Goal: Task Accomplishment & Management: Use online tool/utility

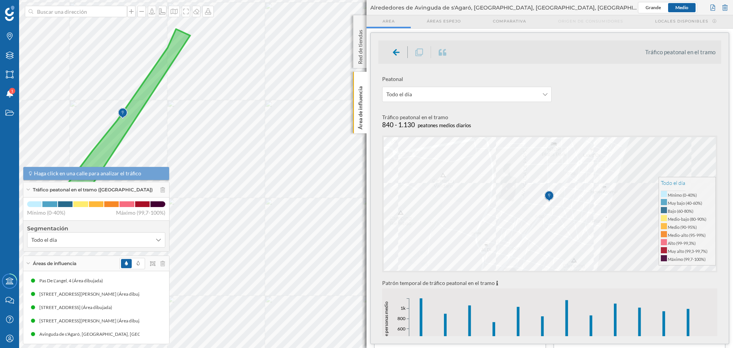
scroll to position [115, 0]
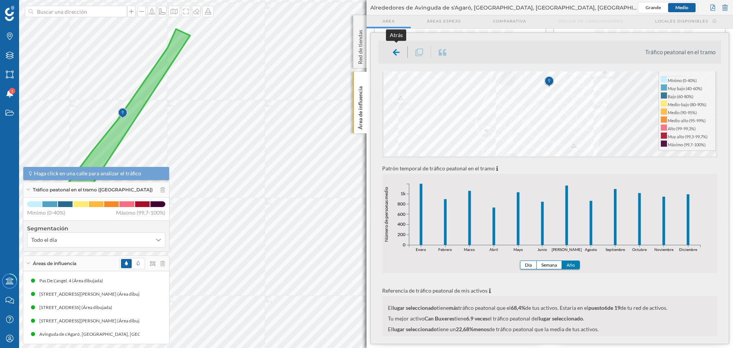
click at [393, 53] on icon at bounding box center [396, 53] width 7 height 8
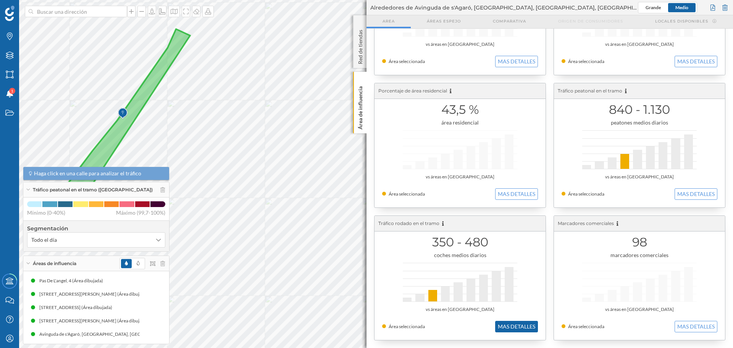
click at [515, 326] on button "MAS DETALLES" at bounding box center [516, 326] width 43 height 11
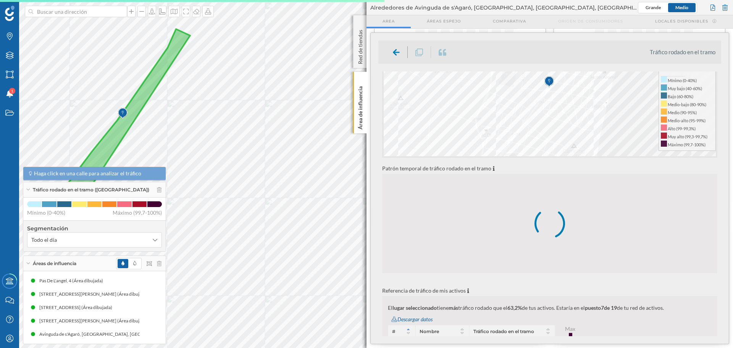
scroll to position [229, 0]
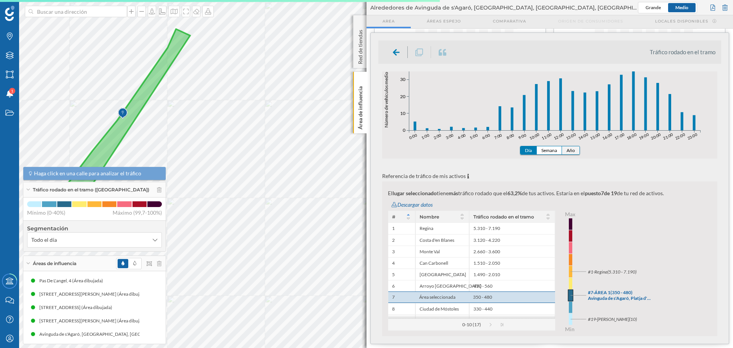
click at [574, 150] on button "Año" at bounding box center [571, 150] width 18 height 8
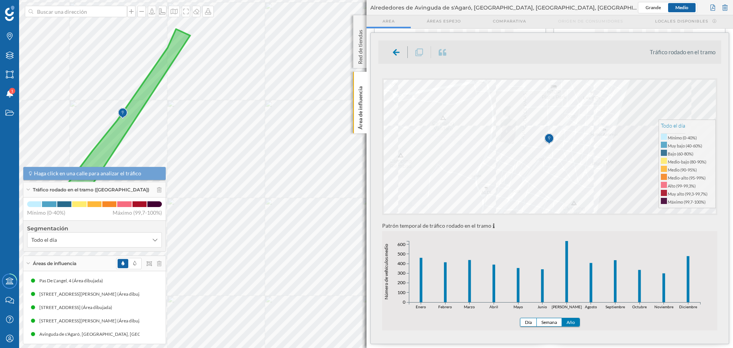
scroll to position [115, 0]
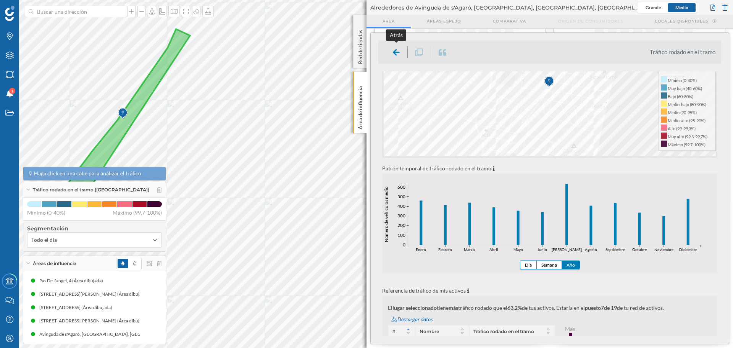
click at [399, 52] on icon at bounding box center [396, 52] width 7 height 6
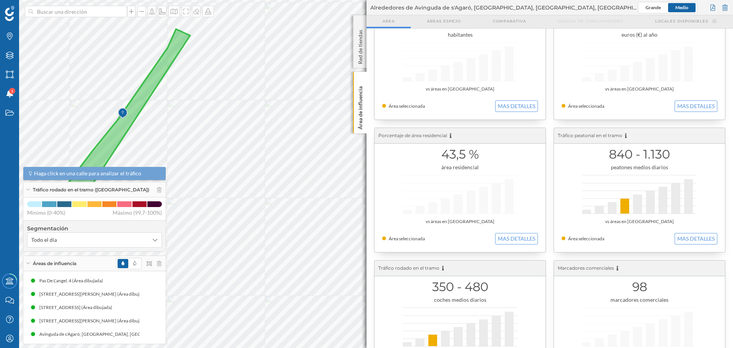
scroll to position [0, 0]
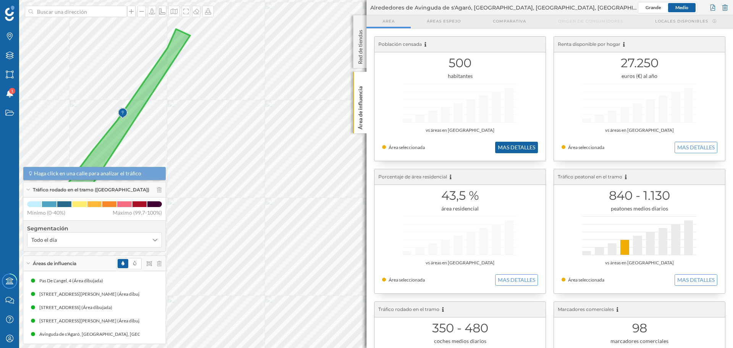
click at [514, 143] on button "MAS DETALLES" at bounding box center [516, 147] width 43 height 11
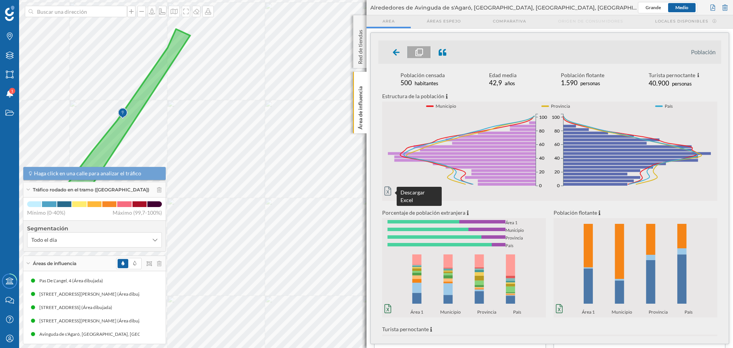
click at [386, 191] on icon at bounding box center [388, 190] width 7 height 9
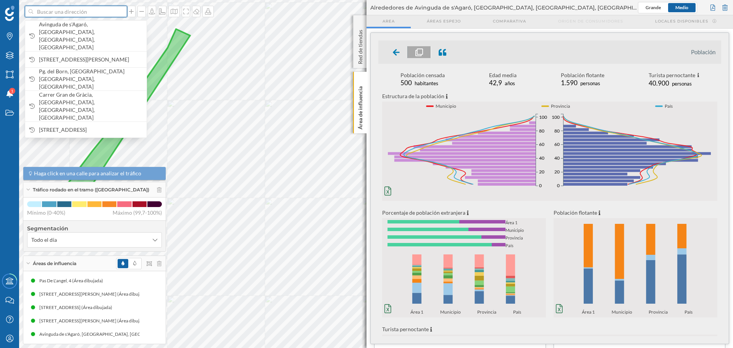
click at [90, 9] on input at bounding box center [76, 11] width 86 height 11
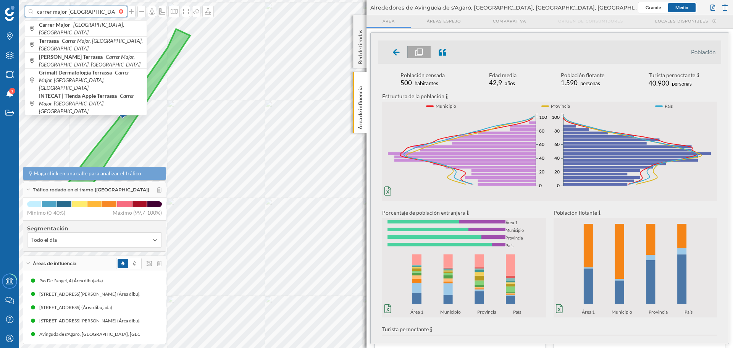
type input "carrer major terrassa"
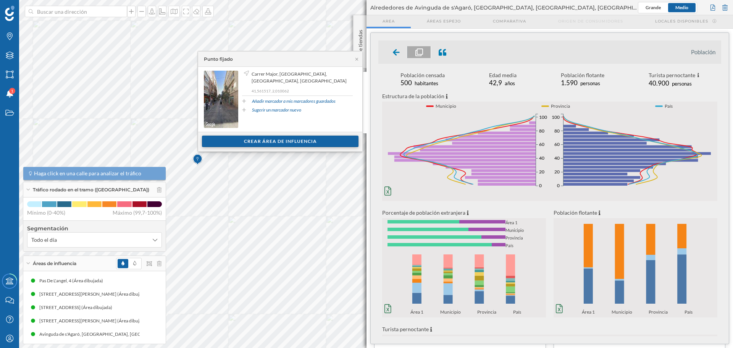
click at [259, 144] on div "Crear área de influencia" at bounding box center [280, 141] width 157 height 11
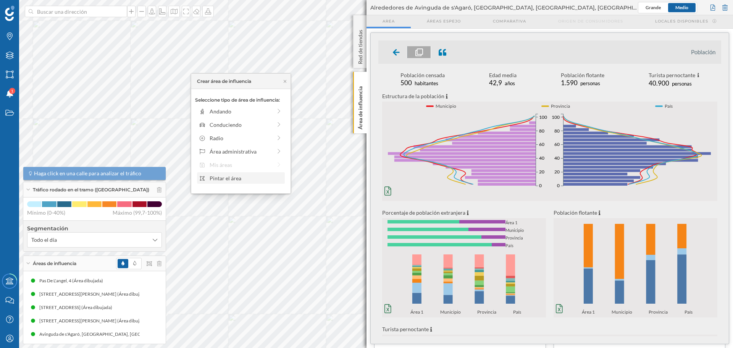
click at [231, 179] on div "Pintar el área" at bounding box center [246, 178] width 73 height 8
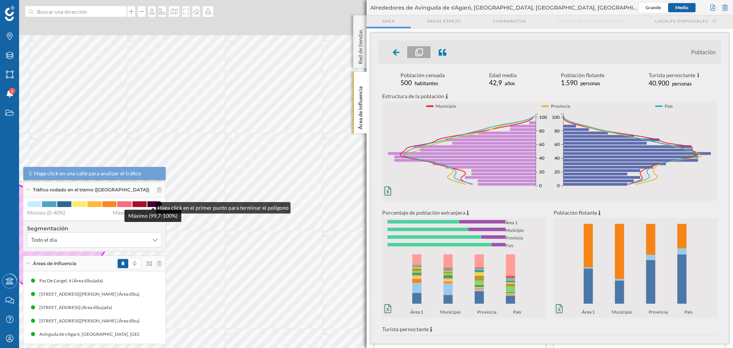
click at [147, 209] on div "Marcas Capas Áreas Notificaciones 1 Estados Academy Contacta con nosotros Centr…" at bounding box center [366, 174] width 733 height 348
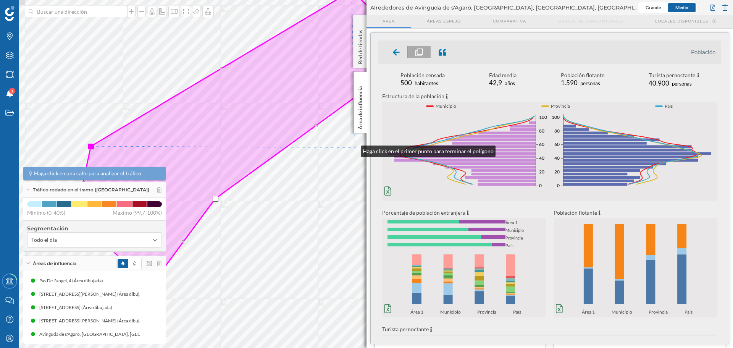
click at [371, 134] on div "Marcas Capas Áreas Notificaciones 1 Estados Academy Contacta con nosotros Centr…" at bounding box center [366, 174] width 733 height 348
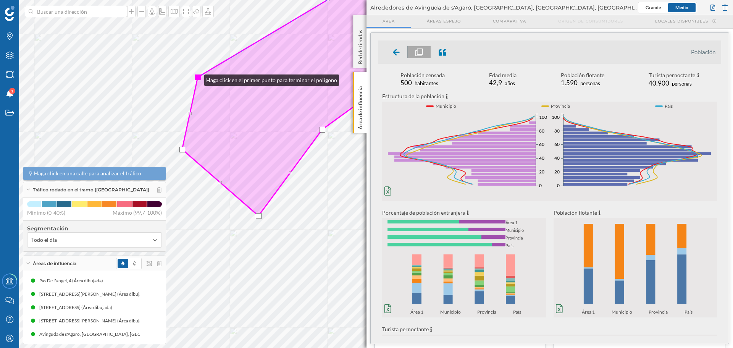
click at [197, 78] on div at bounding box center [198, 77] width 6 height 6
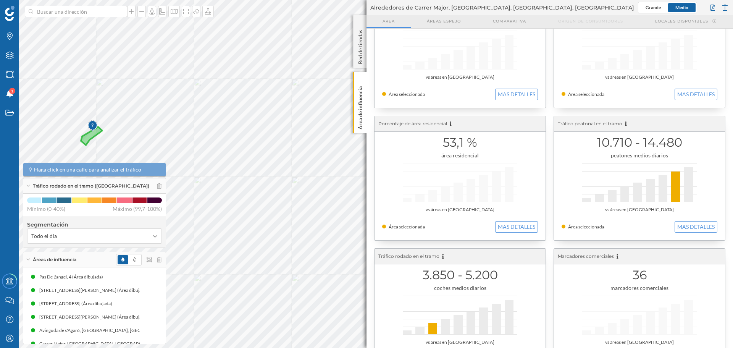
scroll to position [76, 0]
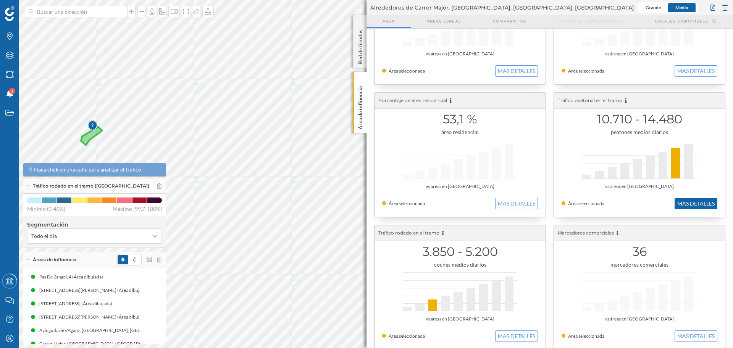
click at [701, 205] on button "MAS DETALLES" at bounding box center [696, 203] width 43 height 11
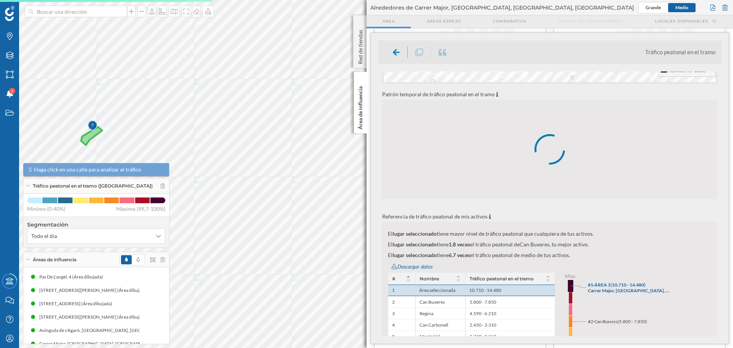
scroll to position [191, 0]
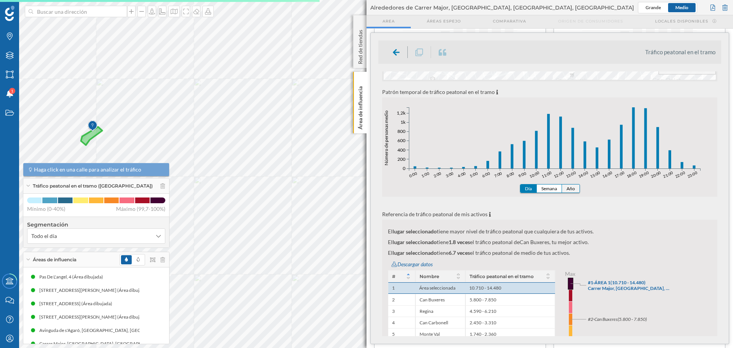
click at [578, 188] on button "Año" at bounding box center [571, 188] width 18 height 8
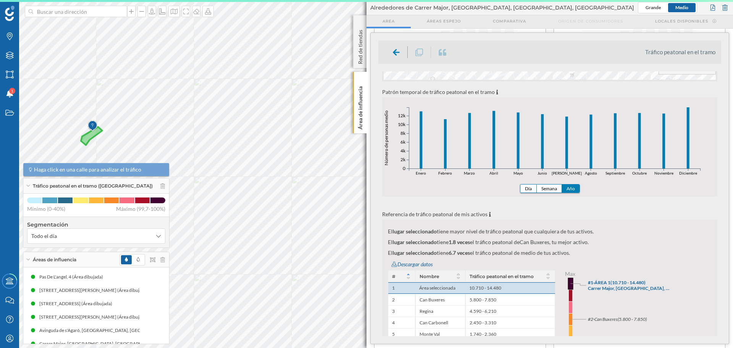
drag, startPoint x: 628, startPoint y: 188, endPoint x: 635, endPoint y: 218, distance: 30.2
click at [635, 218] on div "Peatonal Todo el día Tráfico peatonal en el tramo 10.710 - 14.480 peatones medi…" at bounding box center [550, 195] width 343 height 631
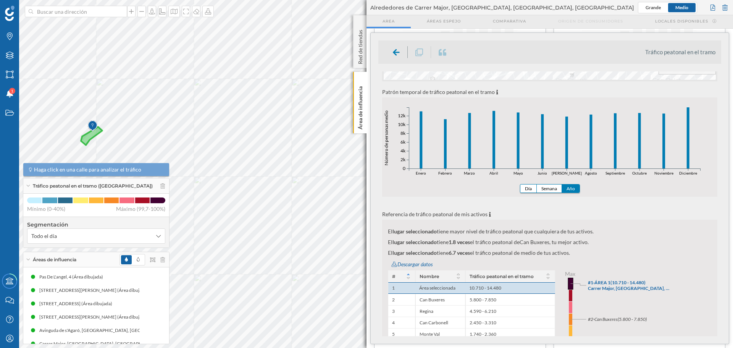
click at [427, 177] on icon "Enero Febrero Marzo Abril Mayo Junio Julio Agosto Septiembre Octubre Noviembre …" at bounding box center [549, 154] width 335 height 99
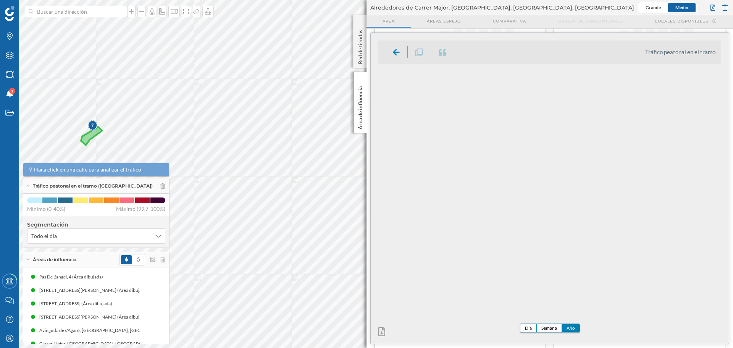
scroll to position [0, 0]
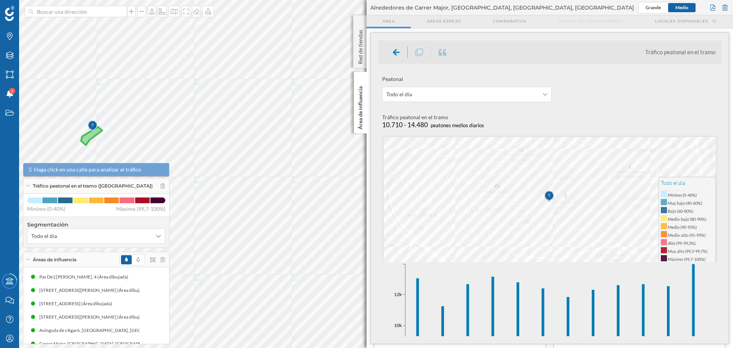
scroll to position [76, 0]
click at [399, 50] on icon at bounding box center [396, 53] width 7 height 8
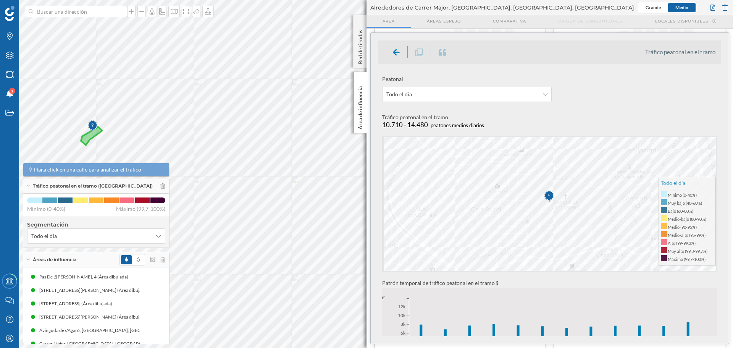
scroll to position [153, 0]
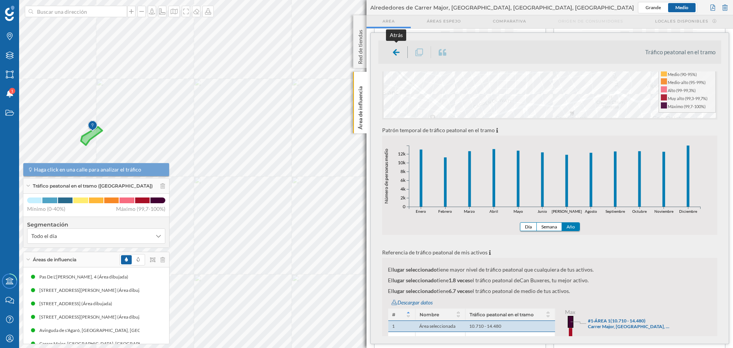
click at [394, 51] on icon at bounding box center [396, 53] width 7 height 8
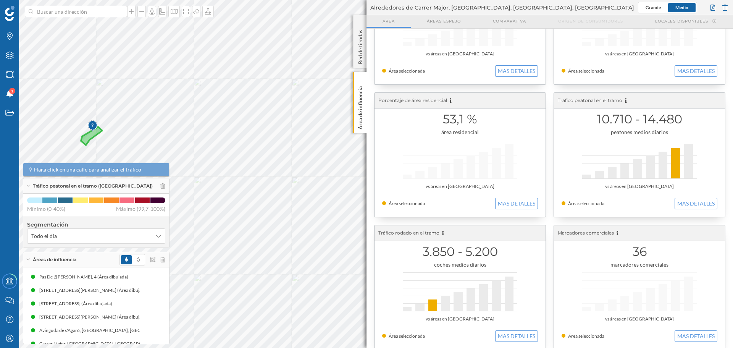
scroll to position [86, 0]
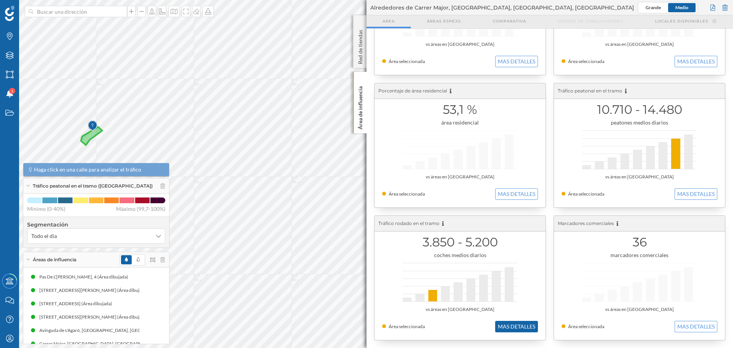
click at [506, 325] on button "MAS DETALLES" at bounding box center [516, 326] width 43 height 11
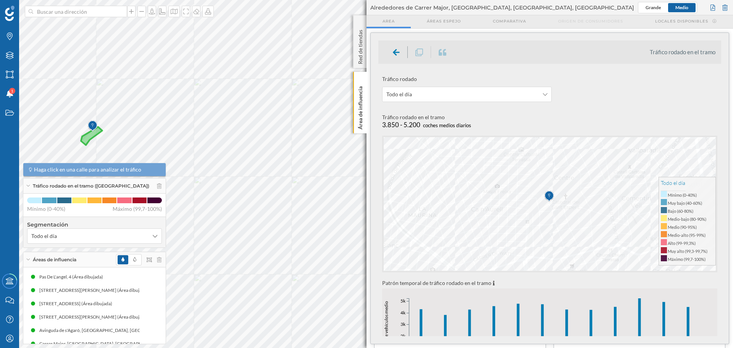
scroll to position [19, 0]
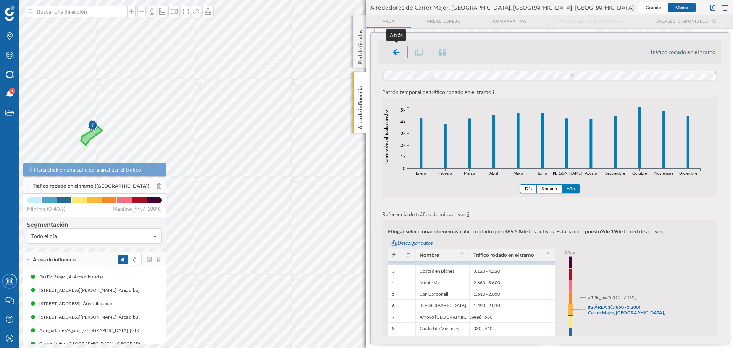
click at [393, 54] on icon at bounding box center [396, 53] width 7 height 8
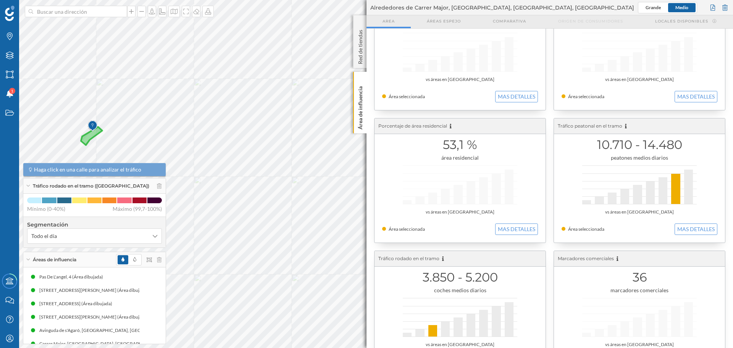
scroll to position [10, 0]
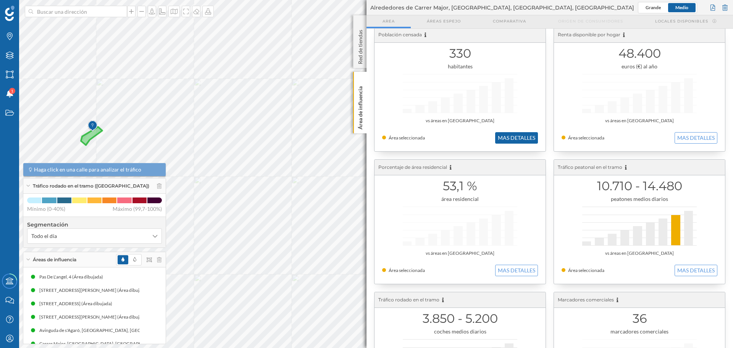
click at [517, 136] on button "MAS DETALLES" at bounding box center [516, 137] width 43 height 11
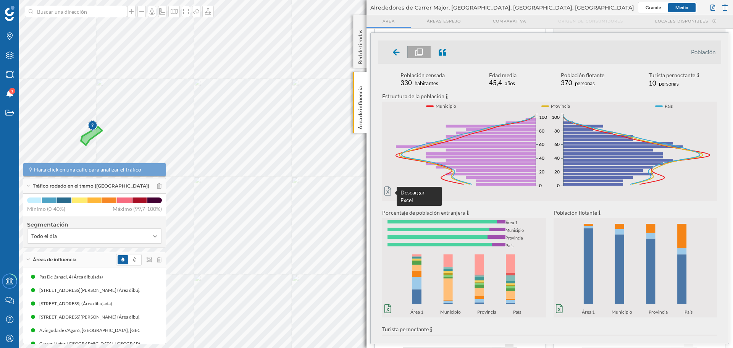
click at [389, 191] on icon at bounding box center [388, 190] width 7 height 9
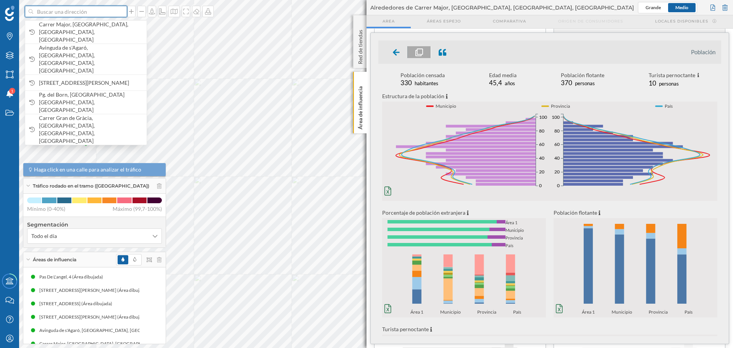
click at [78, 11] on input at bounding box center [76, 11] width 86 height 11
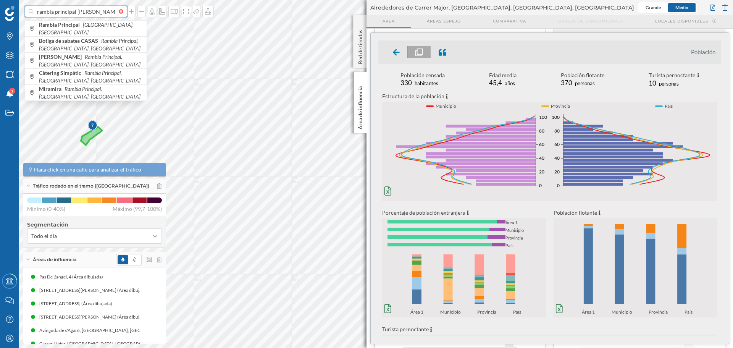
scroll to position [0, 4]
type input "rambla principal vilanov ai la geltru"
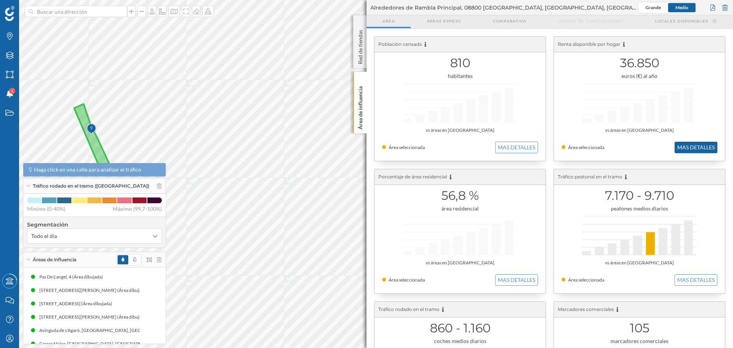
click at [697, 145] on button "MAS DETALLES" at bounding box center [696, 147] width 43 height 11
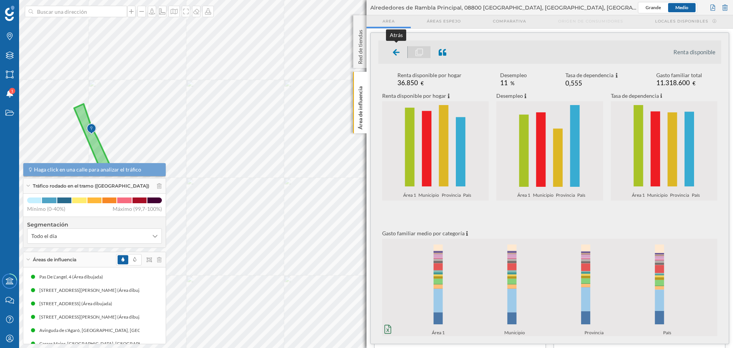
click at [390, 53] on div at bounding box center [396, 52] width 23 height 12
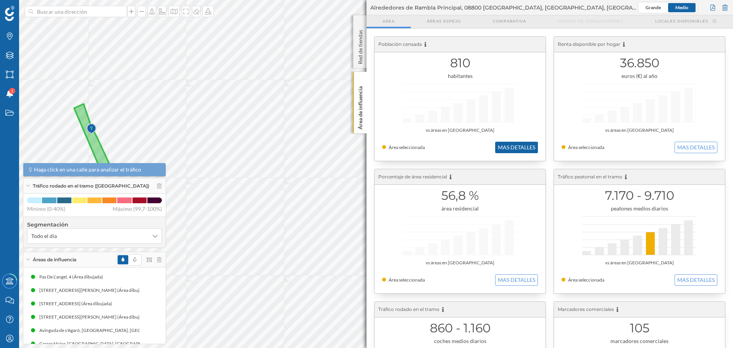
click at [518, 146] on button "MAS DETALLES" at bounding box center [516, 147] width 43 height 11
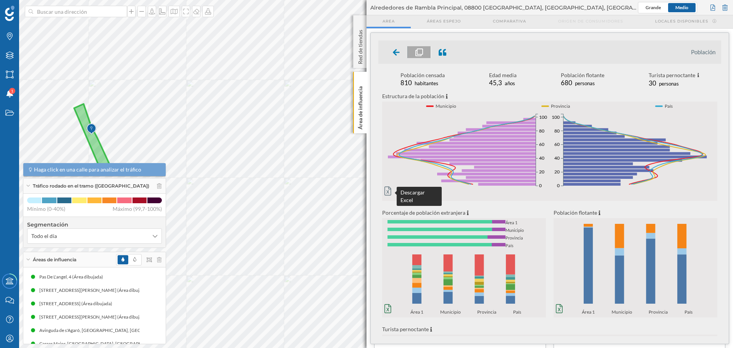
click at [390, 191] on icon at bounding box center [388, 190] width 7 height 9
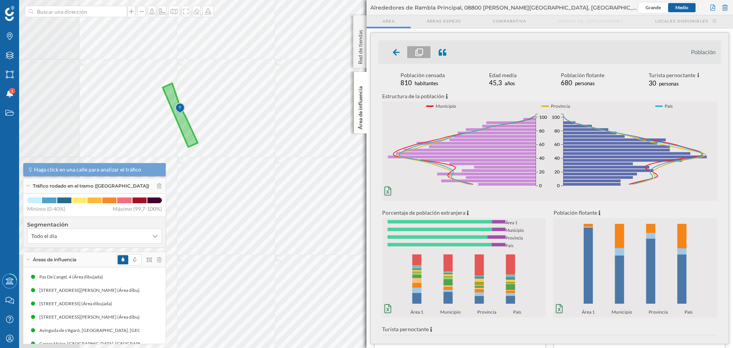
click at [375, 249] on div "Marcas Capas Áreas Notificaciones 1 Estados Academy Contacta con nosotros Centr…" at bounding box center [366, 174] width 733 height 348
click at [96, 13] on input at bounding box center [76, 11] width 86 height 11
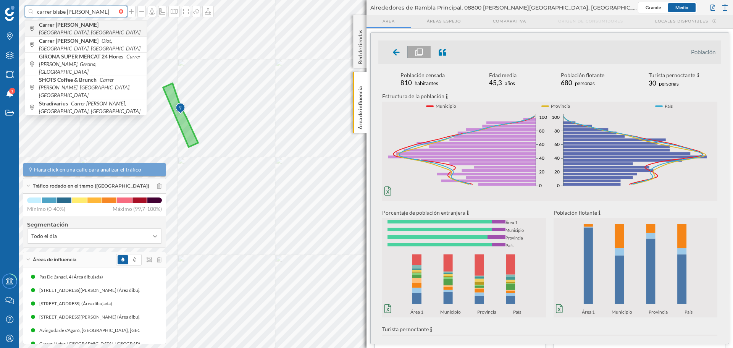
type input "carrer bisbe lorenzana girona"
click at [95, 28] on b "Carrer Bisbe Lorenzana" at bounding box center [69, 24] width 61 height 6
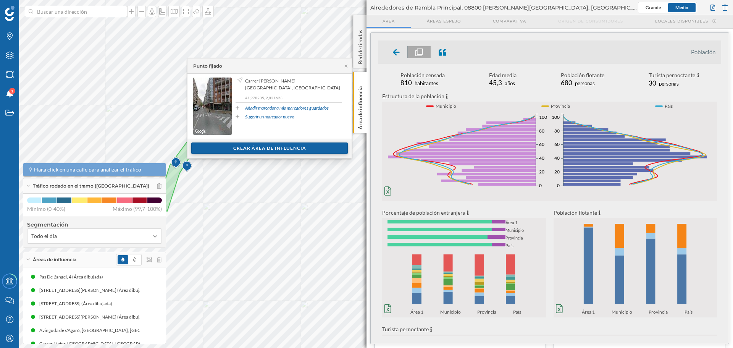
click at [264, 149] on div "Crear área de influencia" at bounding box center [269, 147] width 157 height 11
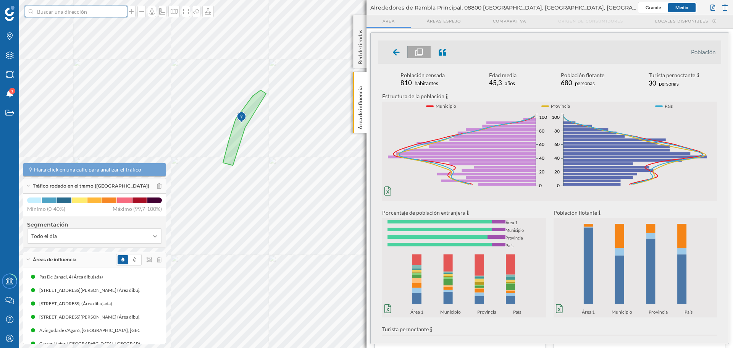
click at [61, 12] on input at bounding box center [76, 11] width 86 height 11
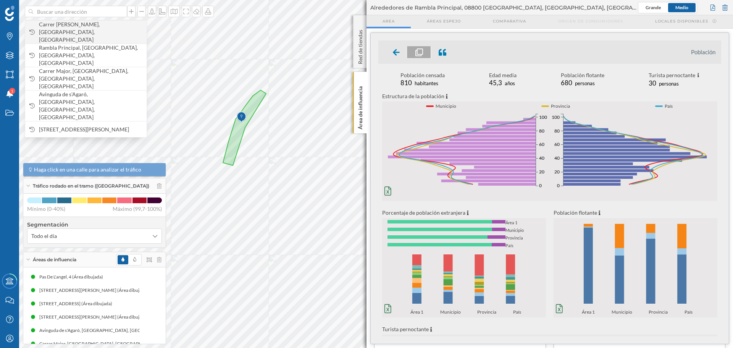
click at [78, 24] on span "Carrer [PERSON_NAME], [GEOGRAPHIC_DATA], [GEOGRAPHIC_DATA]" at bounding box center [91, 32] width 104 height 23
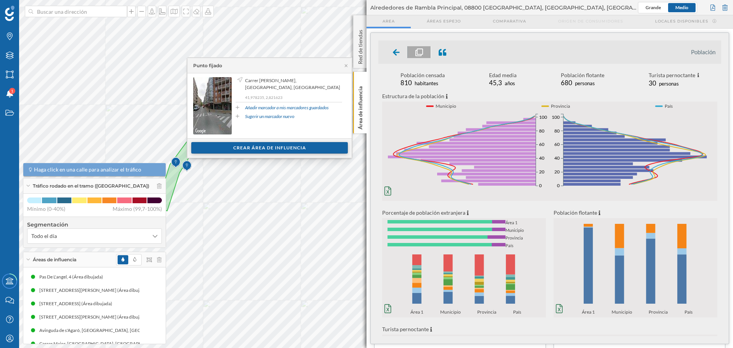
click at [266, 146] on div "Crear área de influencia" at bounding box center [269, 147] width 157 height 11
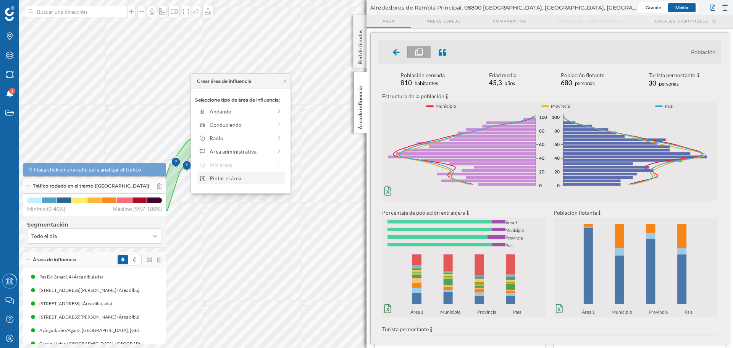
click at [230, 176] on div "Pintar el área" at bounding box center [246, 178] width 73 height 8
